Goal: Task Accomplishment & Management: Manage account settings

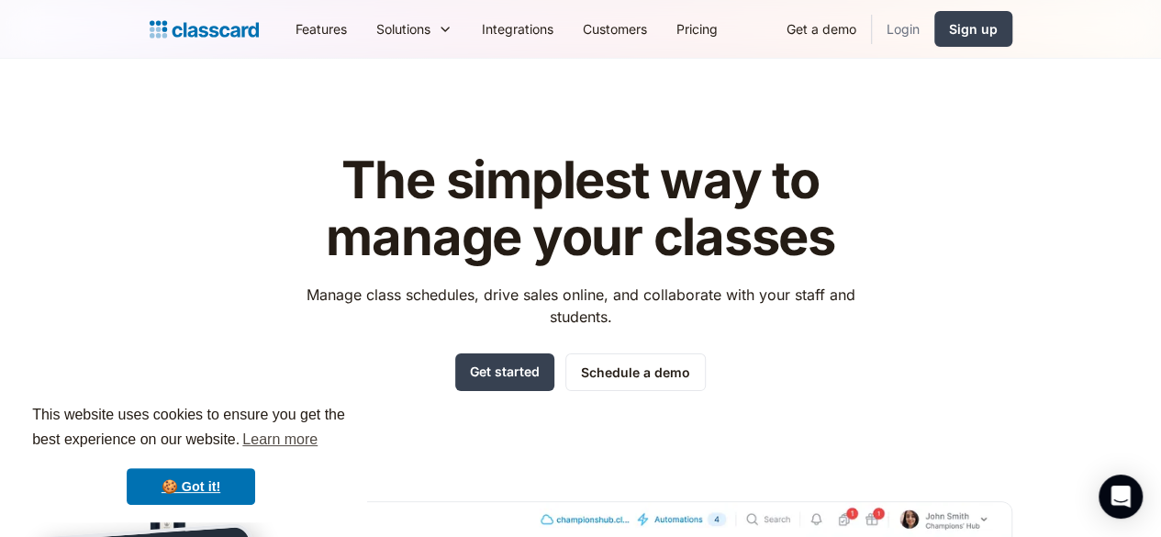
click at [934, 26] on link "Login" at bounding box center [903, 28] width 62 height 41
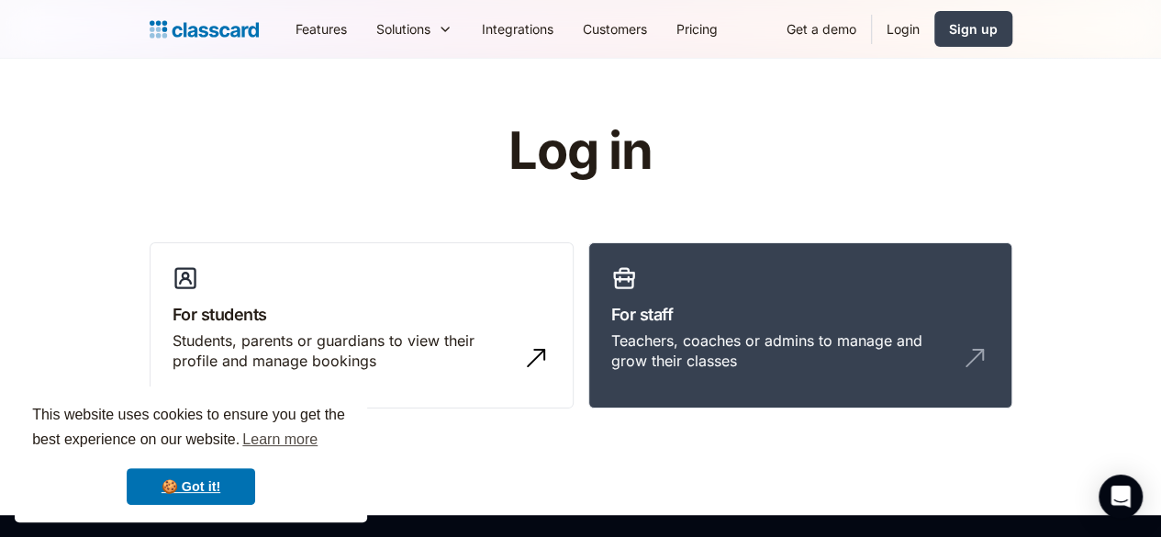
click at [934, 38] on link "Login" at bounding box center [903, 28] width 62 height 41
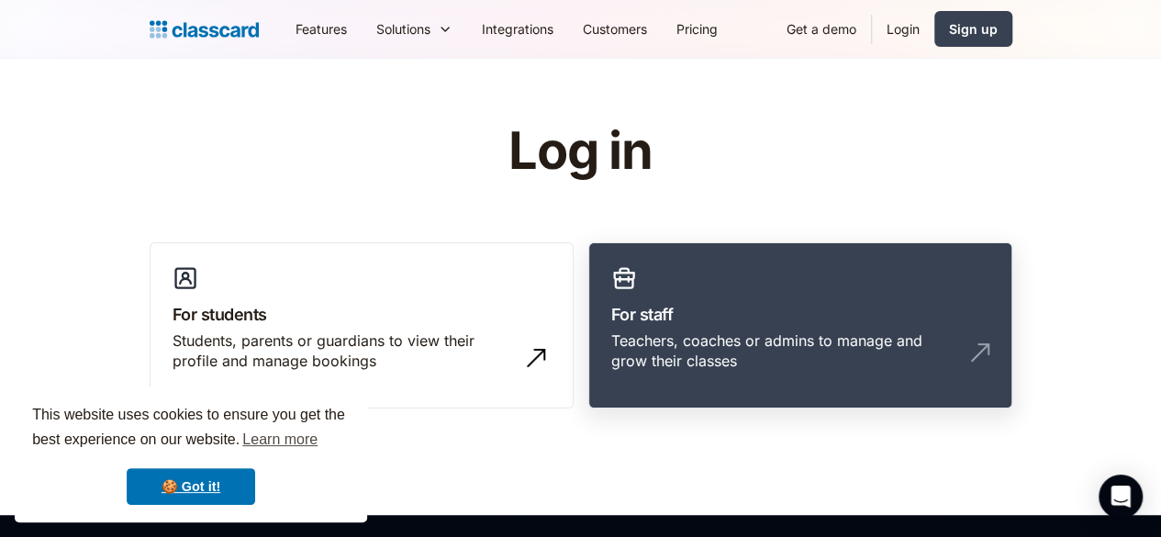
click at [712, 312] on h3 "For staff" at bounding box center [800, 314] width 378 height 25
